Goal: Task Accomplishment & Management: Manage account settings

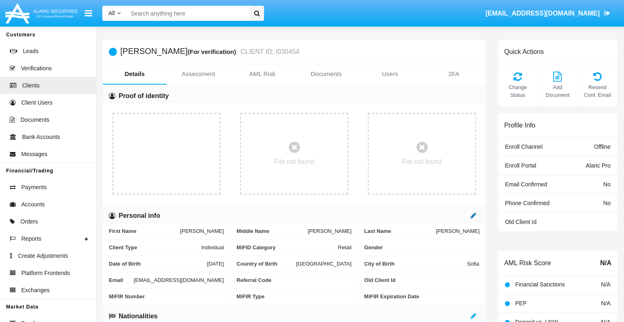
click at [473, 216] on icon at bounding box center [473, 215] width 6 height 7
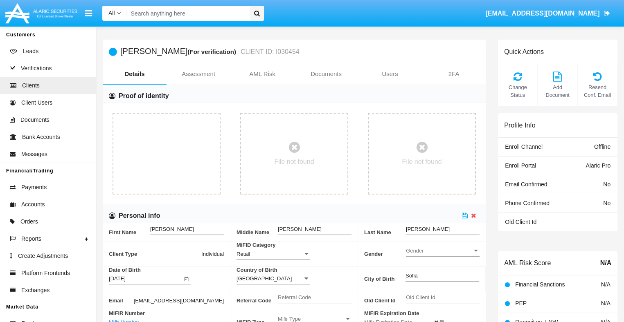
scroll to position [0, 0]
type input "!"$%&'()*+,-./:;\"
click at [465, 215] on icon at bounding box center [465, 215] width 6 height 7
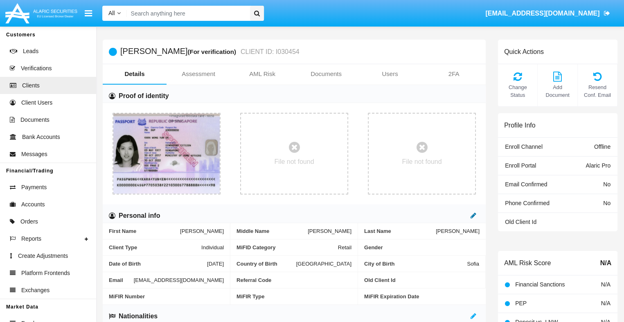
click at [473, 216] on icon at bounding box center [473, 215] width 6 height 7
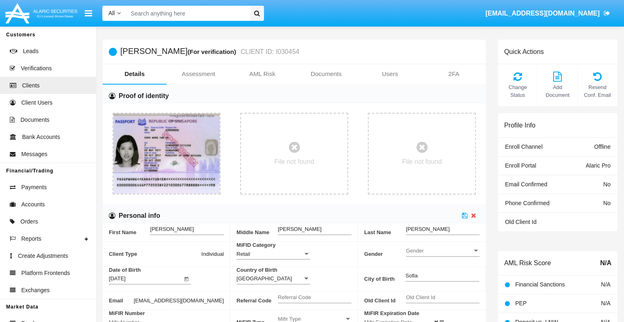
scroll to position [0, 0]
type input "abcdefghijklmnopqrstuvwxyz"
click at [465, 215] on icon at bounding box center [465, 215] width 6 height 7
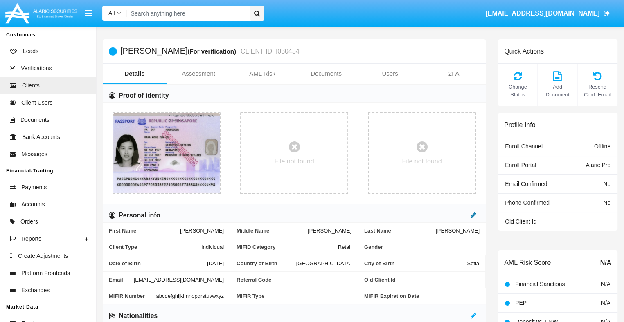
click at [473, 215] on icon at bounding box center [473, 215] width 6 height 7
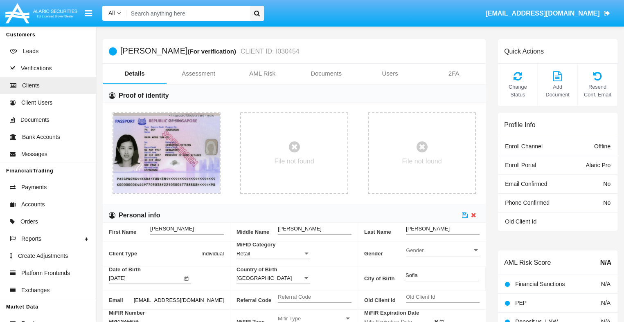
type input "#0123456789"
click at [465, 215] on icon at bounding box center [465, 215] width 6 height 7
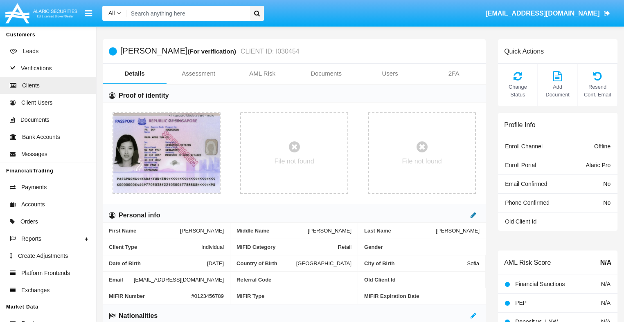
click at [473, 215] on icon at bounding box center [473, 215] width 6 height 7
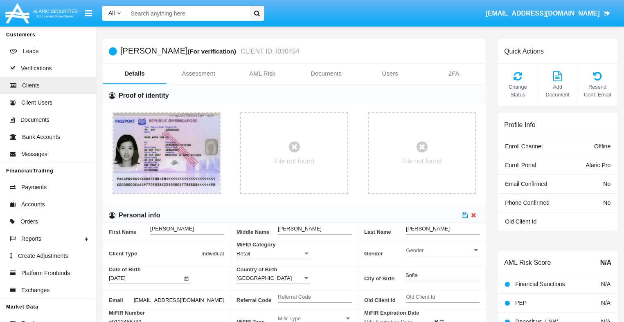
click at [182, 319] on input "#0123456789" at bounding box center [146, 322] width 74 height 7
click at [465, 215] on icon at bounding box center [465, 215] width 6 height 7
type input "abcdefghijklmnopqrstuvwxyz1234"
click at [465, 215] on icon at bounding box center [465, 215] width 6 height 7
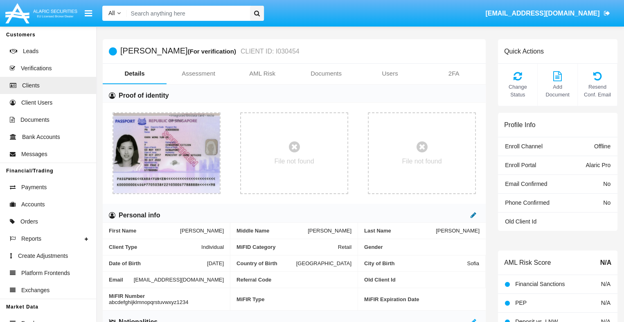
click at [473, 215] on icon at bounding box center [473, 215] width 6 height 7
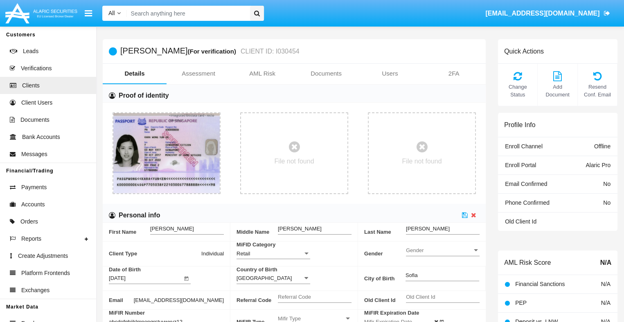
scroll to position [0, 9]
type input "abcdefghijklmnopqrstuvwxyz12345"
click at [465, 215] on icon at bounding box center [465, 215] width 6 height 7
